Goal: Task Accomplishment & Management: Complete application form

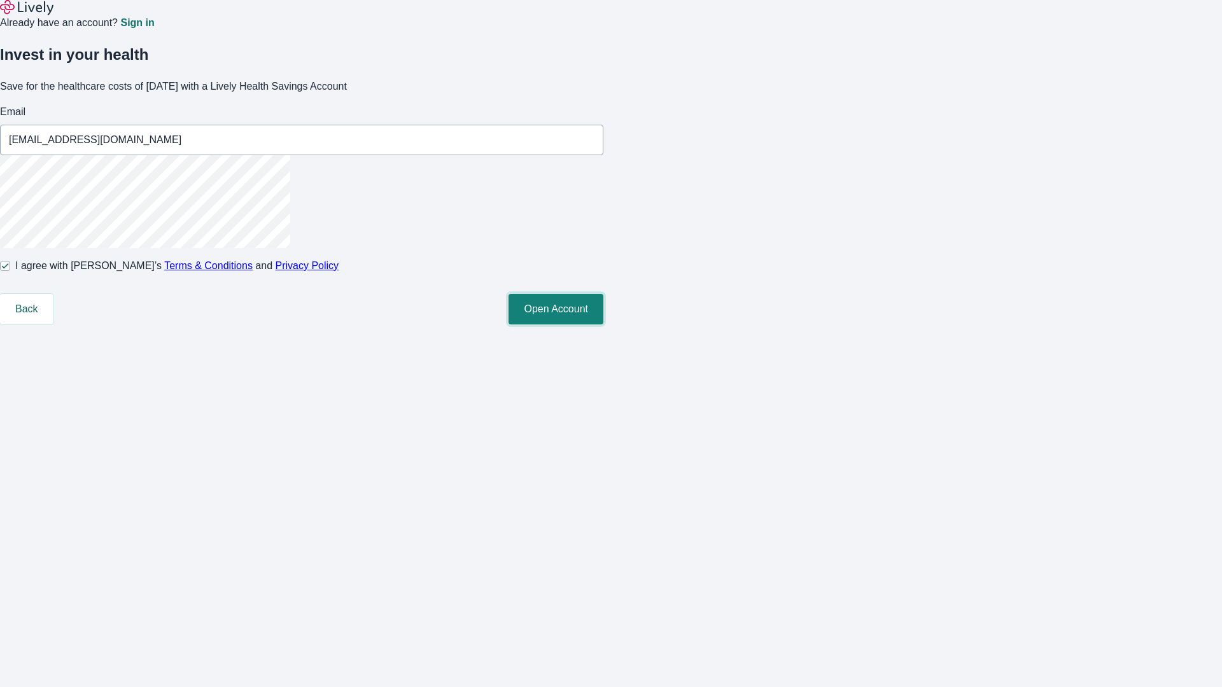
click at [603, 325] on button "Open Account" at bounding box center [555, 309] width 95 height 31
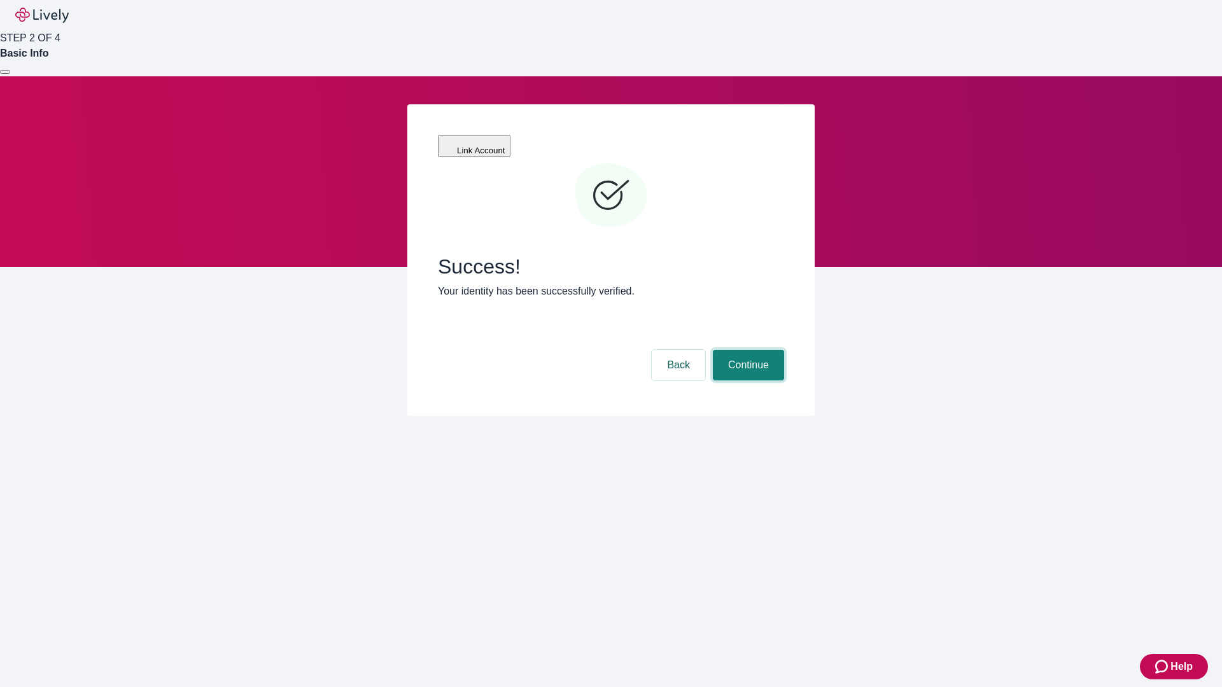
click at [746, 350] on button "Continue" at bounding box center [748, 365] width 71 height 31
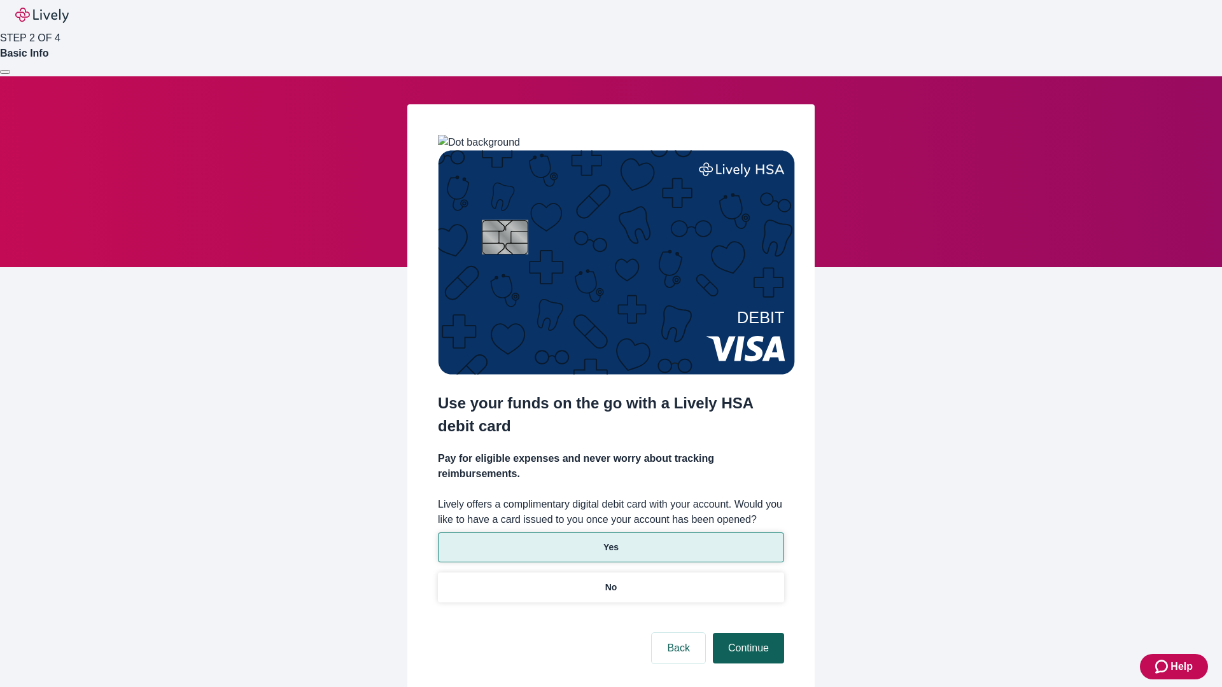
click at [610, 541] on p "Yes" at bounding box center [610, 547] width 15 height 13
click at [746, 633] on button "Continue" at bounding box center [748, 648] width 71 height 31
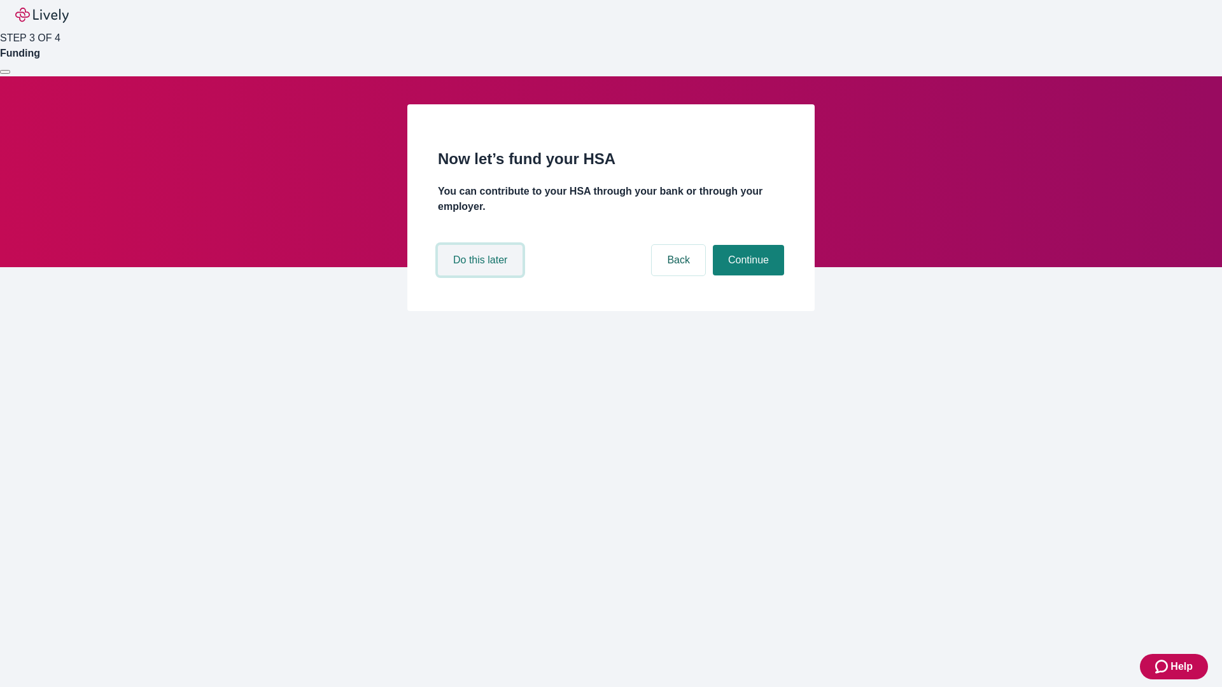
click at [482, 276] on button "Do this later" at bounding box center [480, 260] width 85 height 31
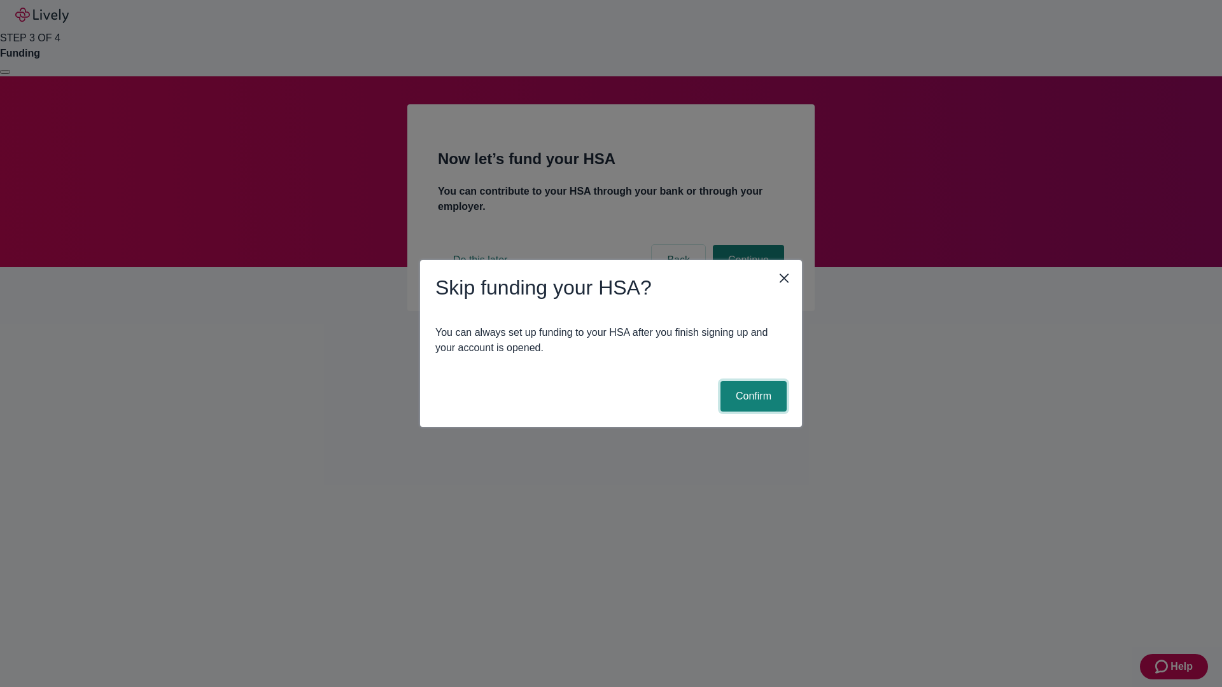
click at [752, 396] on button "Confirm" at bounding box center [753, 396] width 66 height 31
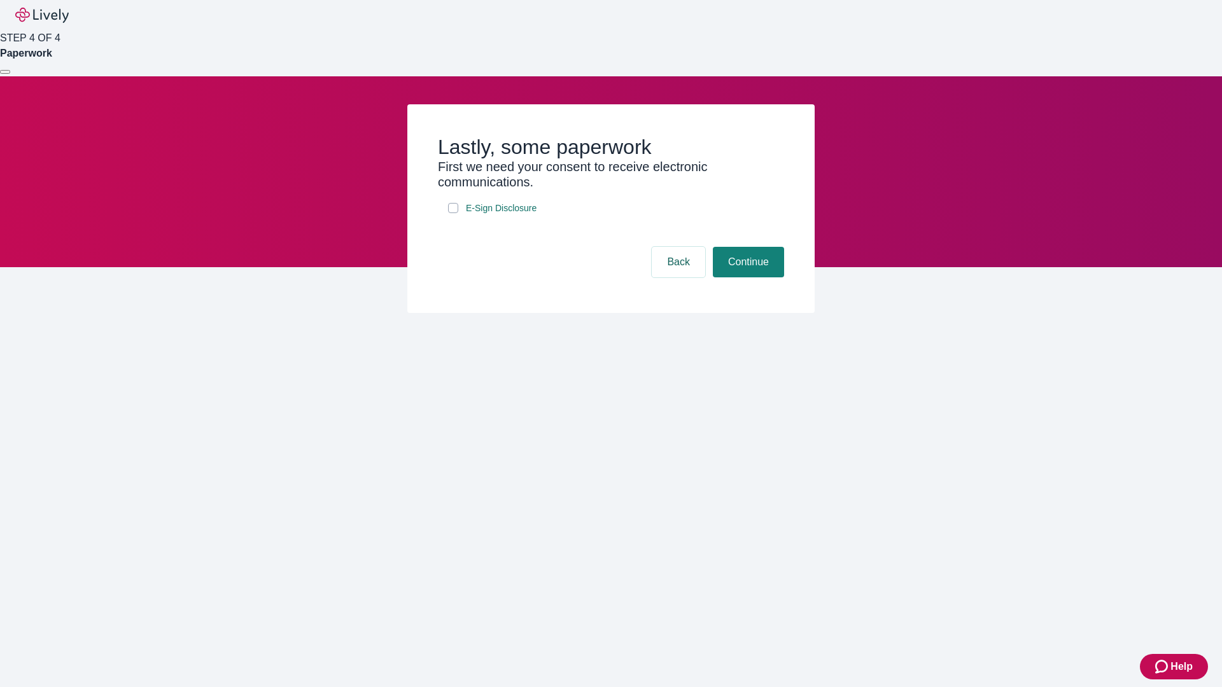
click at [453, 213] on input "E-Sign Disclosure" at bounding box center [453, 208] width 10 height 10
checkbox input "true"
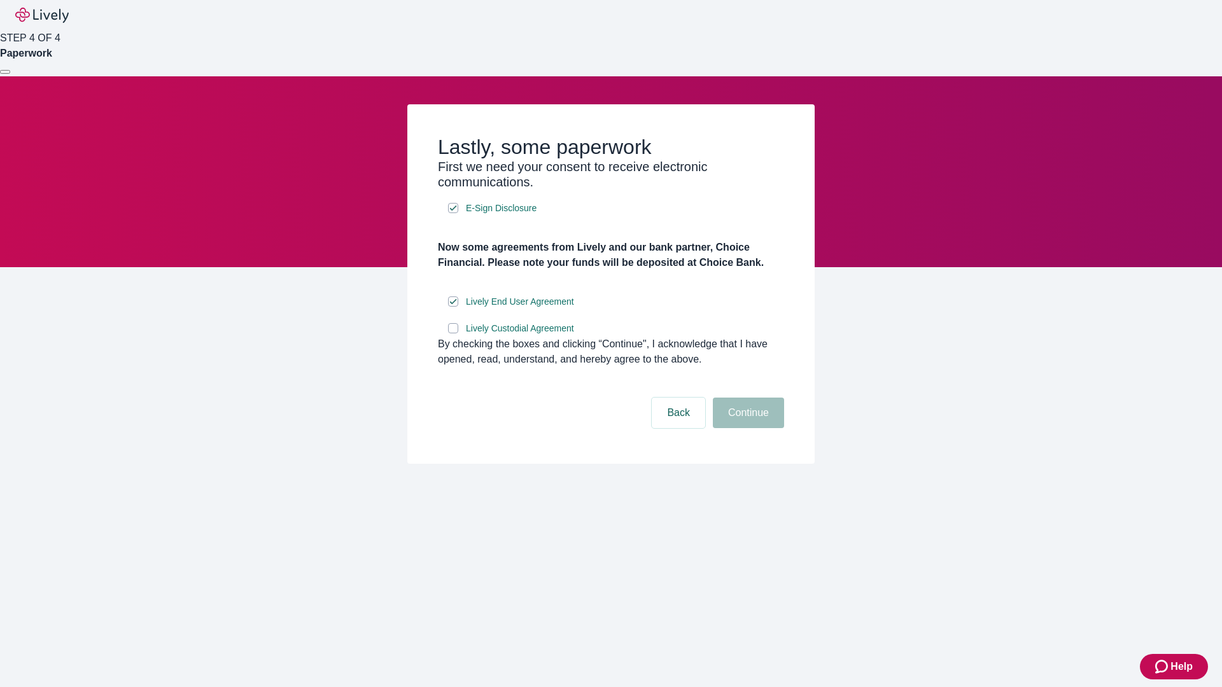
click at [453, 333] on input "Lively Custodial Agreement" at bounding box center [453, 328] width 10 height 10
checkbox input "true"
click at [746, 428] on button "Continue" at bounding box center [748, 413] width 71 height 31
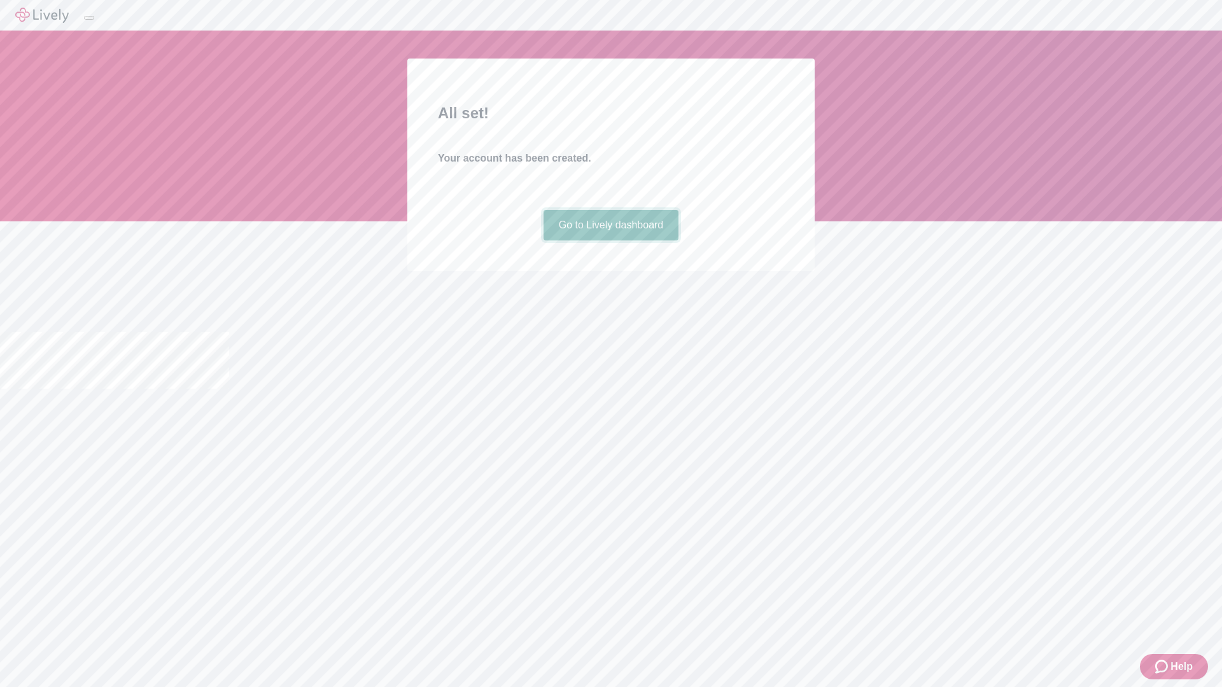
click at [610, 241] on link "Go to Lively dashboard" at bounding box center [611, 225] width 136 height 31
